Goal: Information Seeking & Learning: Learn about a topic

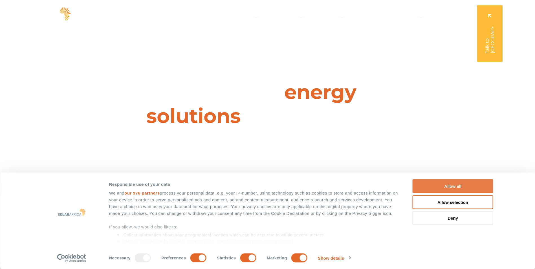
click at [430, 185] on button "Allow all" at bounding box center [453, 186] width 81 height 14
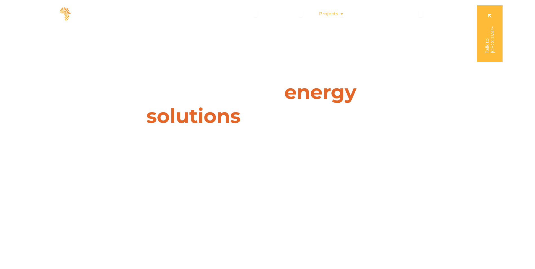
click at [334, 12] on span "Projects" at bounding box center [328, 13] width 19 height 7
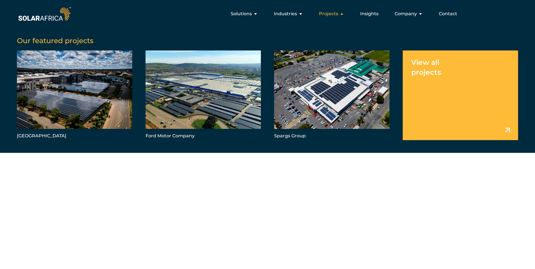
click at [334, 12] on span "Projects" at bounding box center [328, 13] width 19 height 7
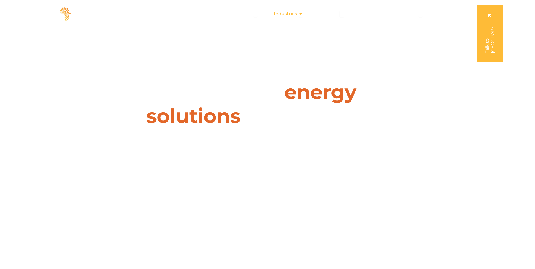
click at [299, 12] on div "Industries Close Industries Open Industries" at bounding box center [289, 13] width 38 height 11
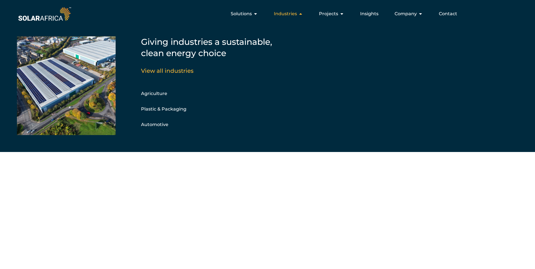
click at [299, 12] on div "Industries Close Industries Open Industries" at bounding box center [289, 13] width 38 height 11
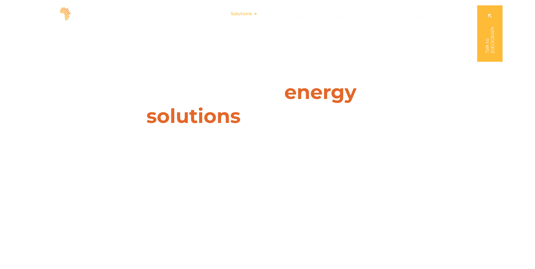
click at [258, 12] on icon "Menu" at bounding box center [255, 14] width 5 height 5
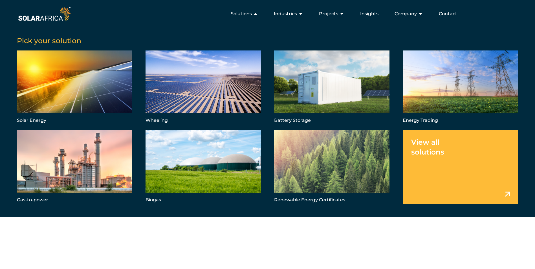
scroll to position [28, 0]
click at [445, 87] on link "Menu" at bounding box center [460, 88] width 115 height 74
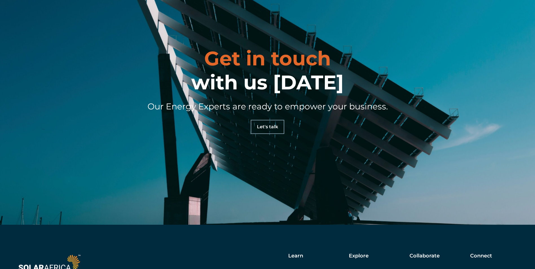
scroll to position [1552, 0]
